Goal: Information Seeking & Learning: Check status

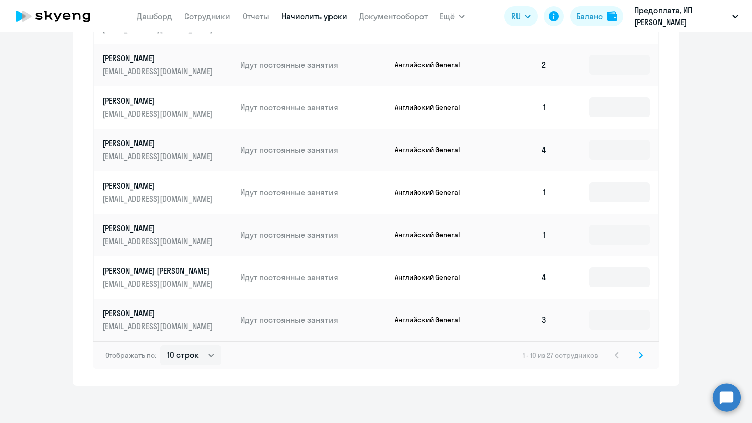
scroll to position [519, 0]
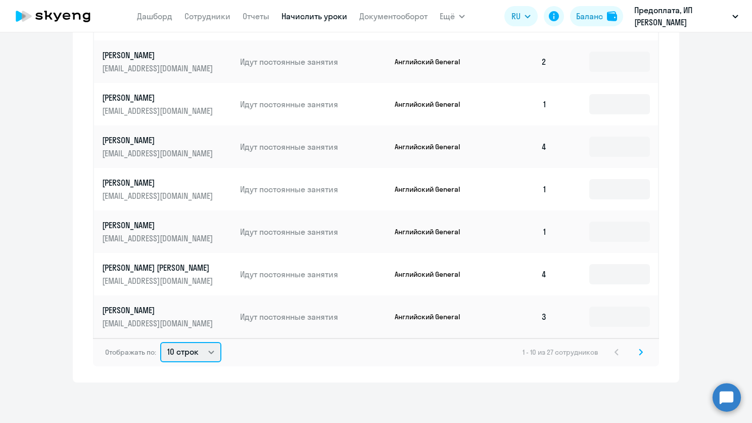
click at [189, 352] on select "10 строк 30 строк 50 строк" at bounding box center [190, 352] width 61 height 20
select select "50"
click at [160, 342] on select "10 строк 30 строк 50 строк" at bounding box center [190, 352] width 61 height 20
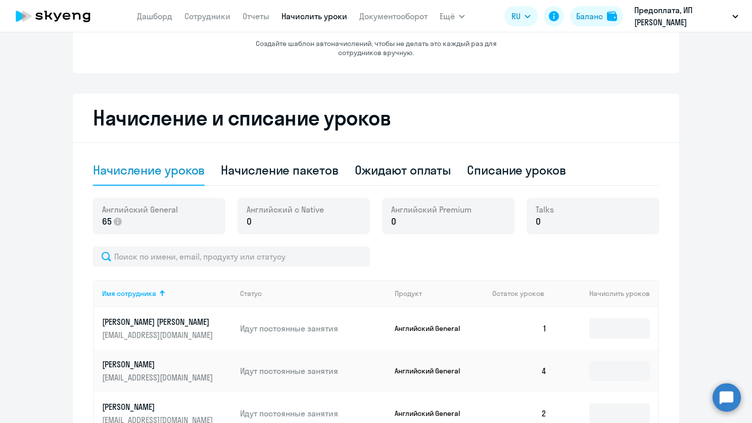
scroll to position [0, 0]
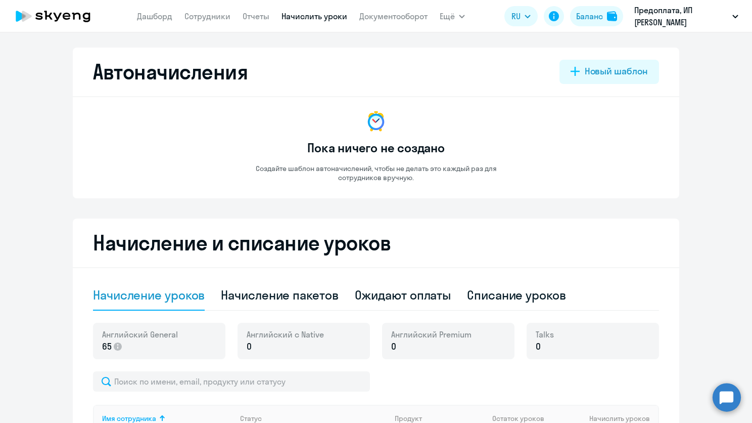
click at [166, 22] on app-menu-item-link "Дашборд" at bounding box center [154, 16] width 35 height 13
click at [164, 15] on link "Дашборд" at bounding box center [154, 16] width 35 height 10
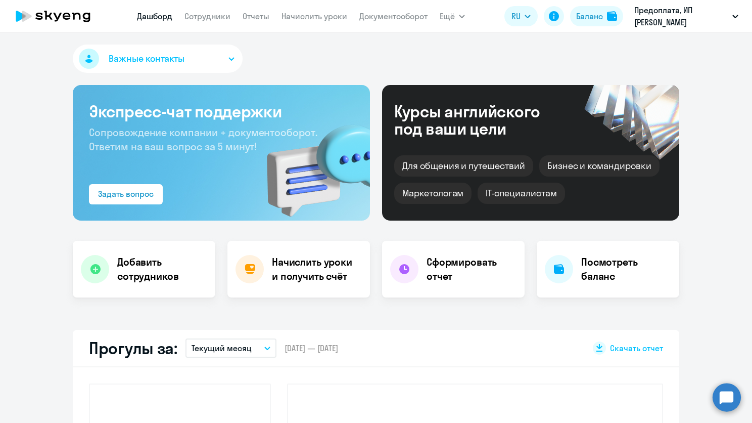
select select "30"
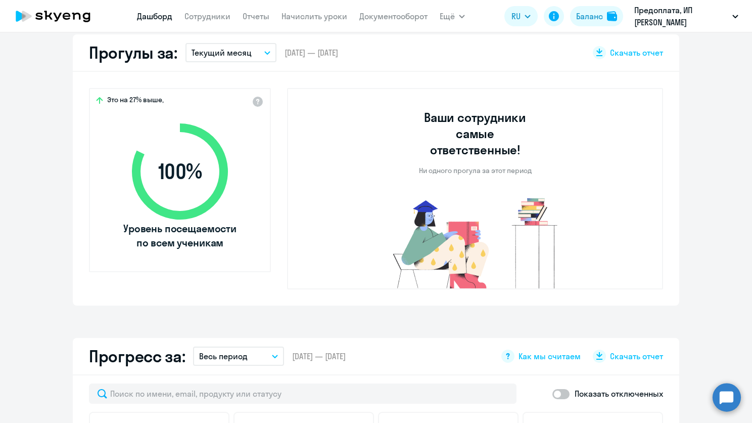
scroll to position [303, 0]
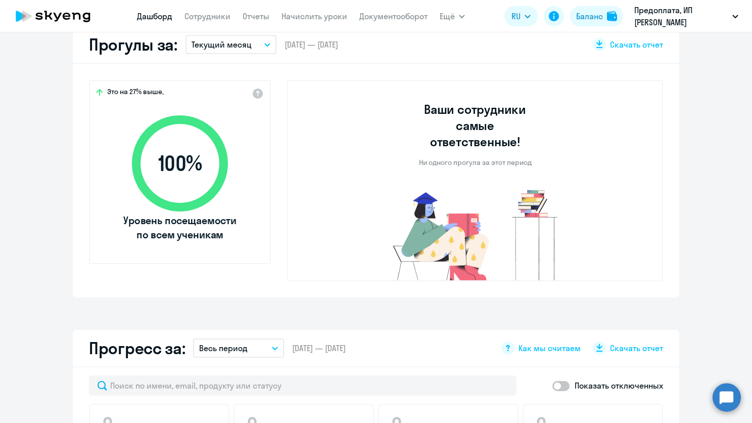
click at [257, 40] on button "Текущий месяц" at bounding box center [231, 44] width 91 height 19
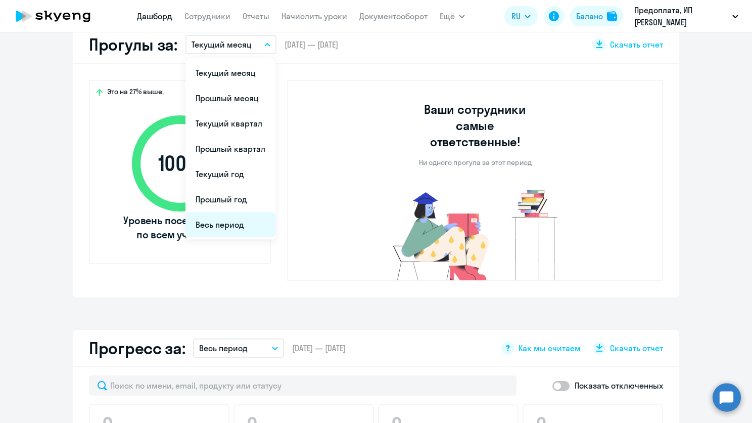
click at [218, 230] on li "Весь период" at bounding box center [231, 224] width 90 height 25
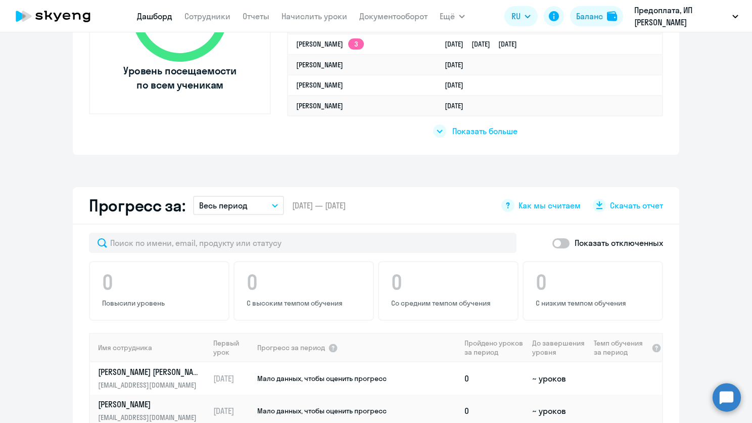
scroll to position [455, 0]
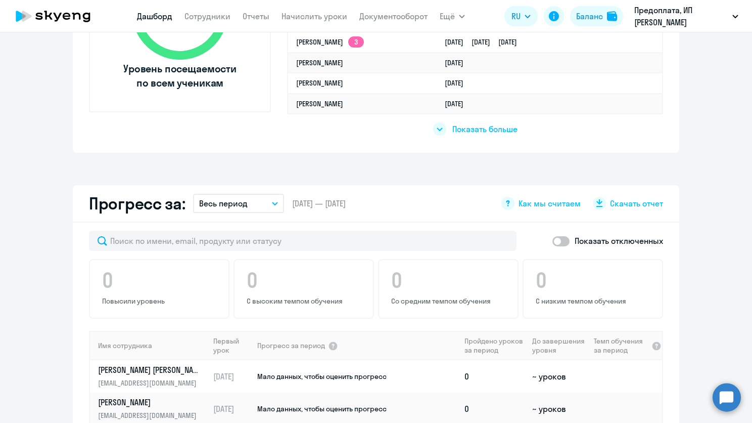
click at [456, 133] on span "Показать больше" at bounding box center [485, 128] width 65 height 11
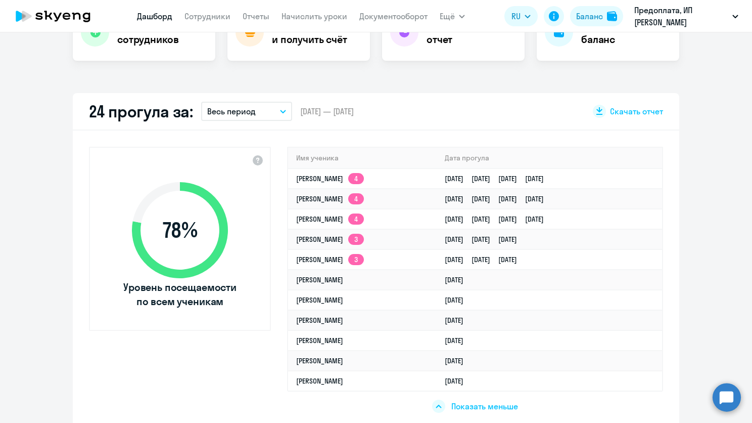
scroll to position [204, 0]
